Goal: Task Accomplishment & Management: Manage account settings

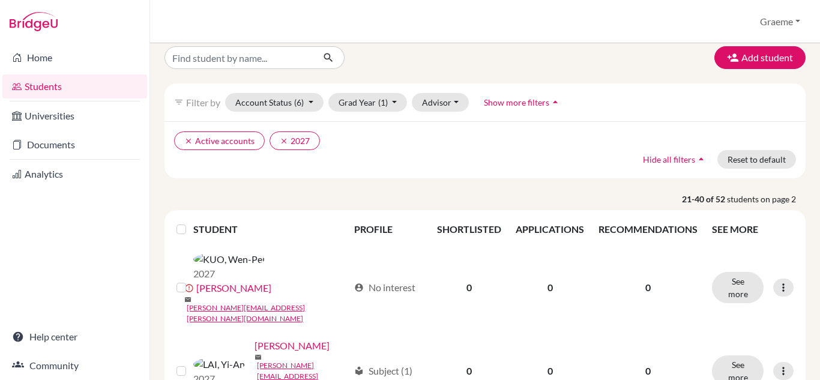
scroll to position [12, 0]
click at [395, 100] on button "Grad Year (1)" at bounding box center [367, 101] width 79 height 19
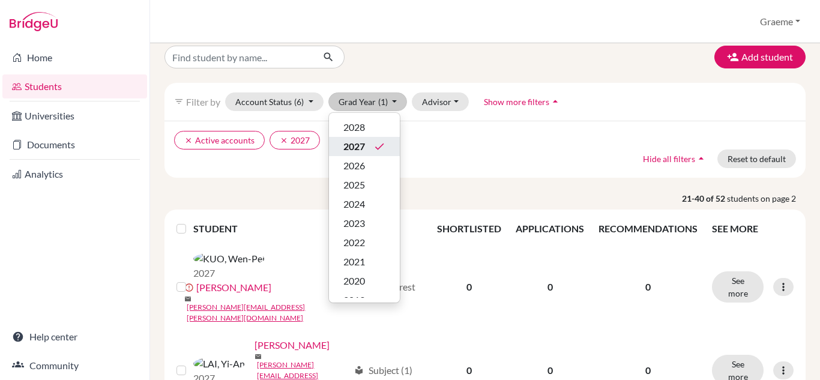
click at [360, 143] on span "2027" at bounding box center [354, 146] width 22 height 14
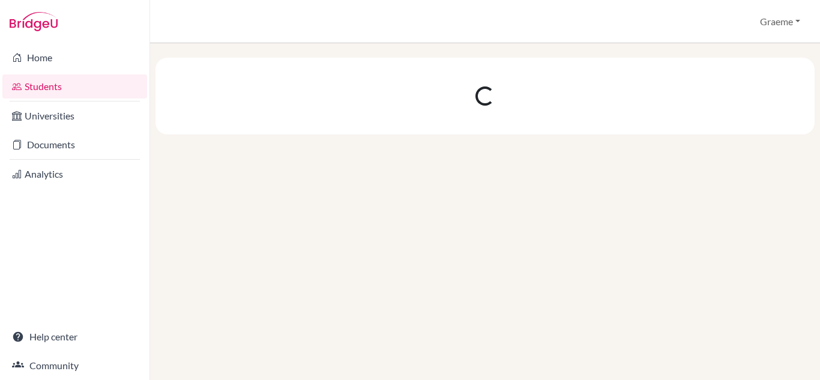
click at [79, 85] on link "Students" at bounding box center [74, 86] width 145 height 24
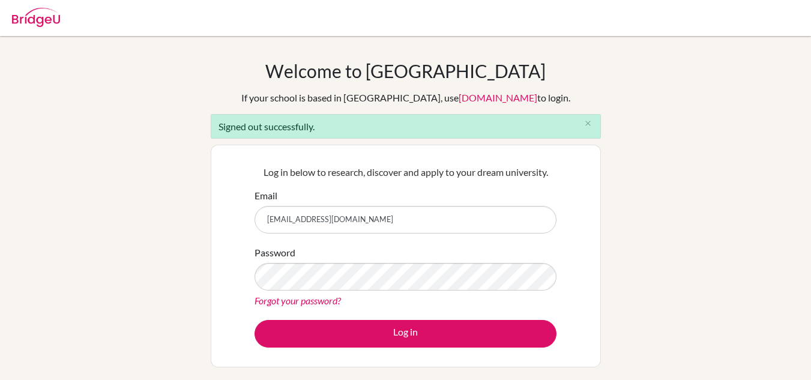
click at [420, 219] on input "[EMAIL_ADDRESS][DOMAIN_NAME]" at bounding box center [405, 220] width 302 height 28
type input "[EMAIL_ADDRESS][DOMAIN_NAME]"
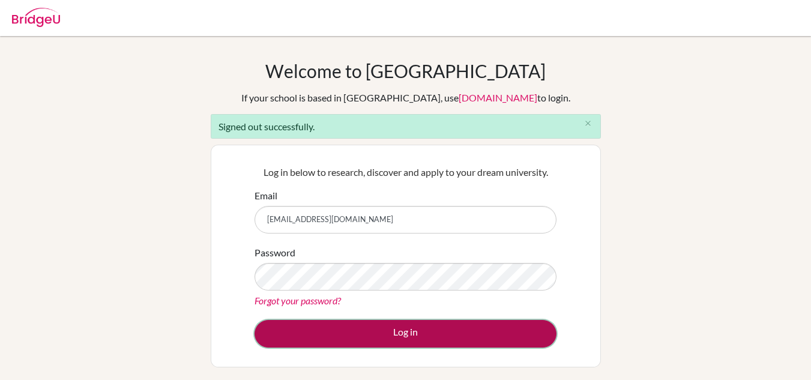
click at [419, 320] on button "Log in" at bounding box center [405, 334] width 302 height 28
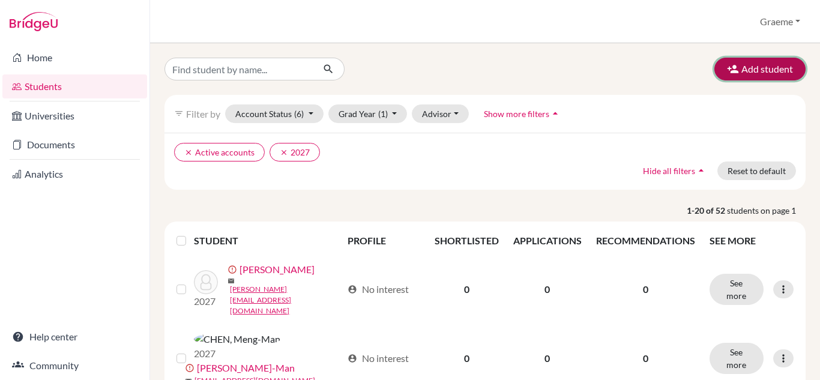
click at [758, 65] on button "Add student" at bounding box center [759, 69] width 91 height 23
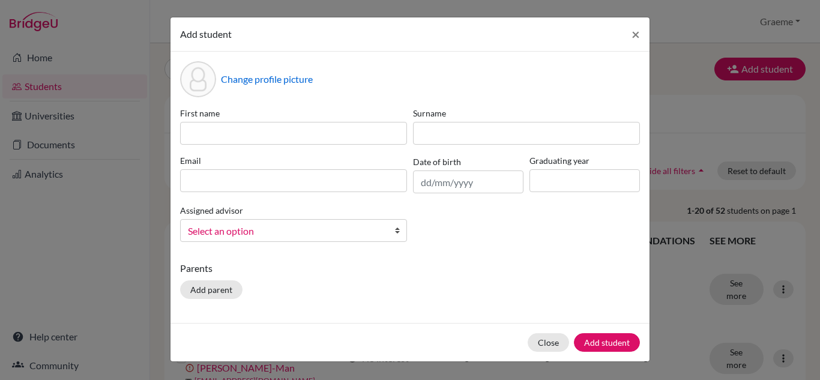
click at [398, 232] on b at bounding box center [400, 231] width 12 height 22
drag, startPoint x: 398, startPoint y: 232, endPoint x: 425, endPoint y: 292, distance: 65.8
click at [425, 292] on div "Parents Add parent" at bounding box center [410, 282] width 460 height 43
click at [545, 341] on button "Close" at bounding box center [547, 342] width 41 height 19
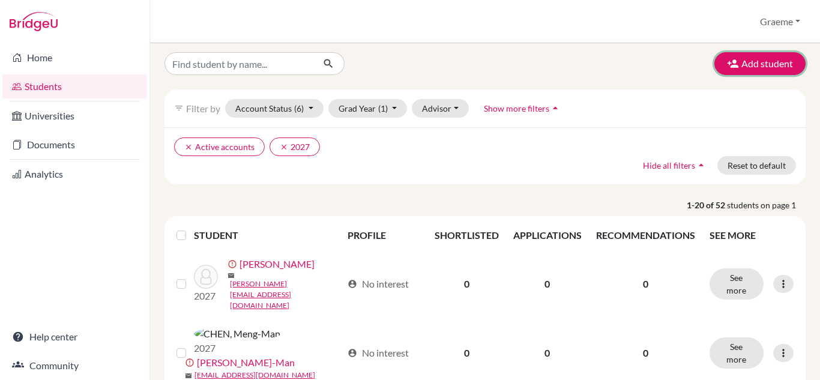
scroll to position [5, 0]
